Goal: Find specific page/section: Find specific page/section

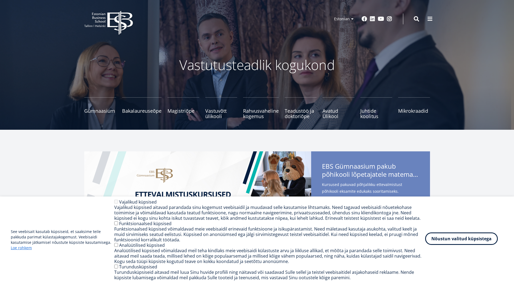
click at [469, 241] on button "Nõustun valitud küpsistega" at bounding box center [461, 238] width 73 height 12
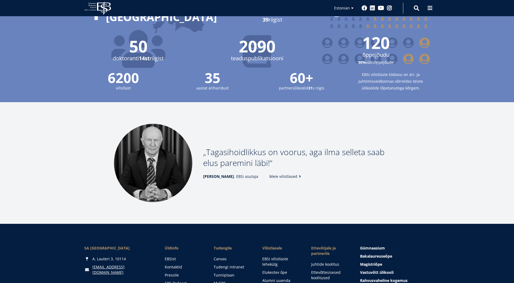
scroll to position [688, 0]
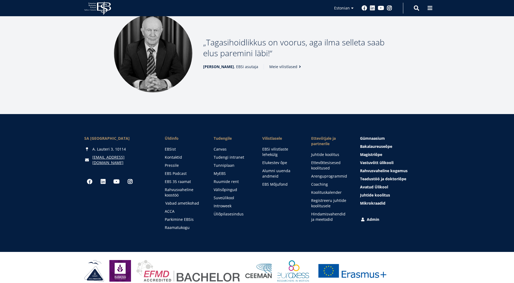
click at [185, 200] on link "Vabad ametikohad" at bounding box center [184, 202] width 38 height 5
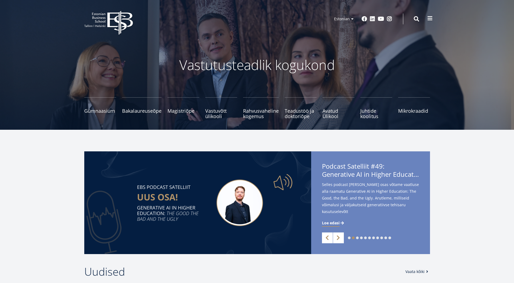
click at [429, 19] on span at bounding box center [429, 18] width 5 height 5
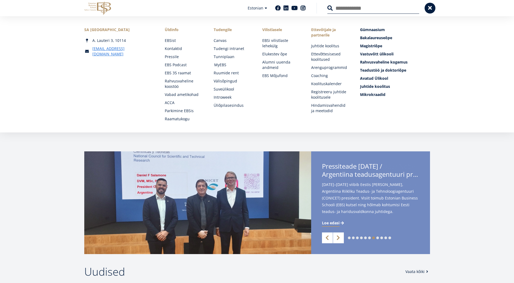
click at [224, 66] on link "MyEBS" at bounding box center [233, 64] width 38 height 5
